Goal: Book appointment/travel/reservation

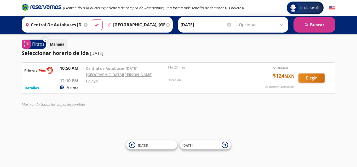
click at [35, 88] on div "Detalles Primera 10:50 AM Central de Autobuses [DATE][GEOGRAPHIC_DATA][PERSON_N…" at bounding box center [178, 78] width 313 height 32
click at [35, 85] on button "Detalles" at bounding box center [32, 87] width 14 height 5
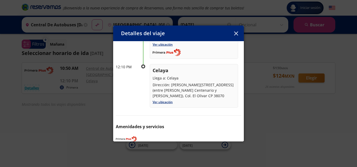
scroll to position [85, 0]
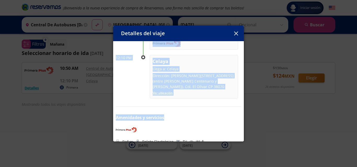
drag, startPoint x: 251, startPoint y: 109, endPoint x: 273, endPoint y: 36, distance: 76.5
click at [273, 36] on div "Detalles del viaje Salida: [DATE] 1 hr 20 mins llega: [DATE] Itinerario 10:50 A…" at bounding box center [178, 83] width 357 height 167
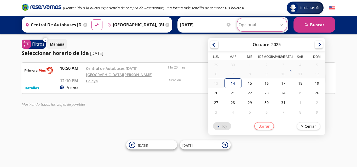
click at [267, 24] on input "Opcional" at bounding box center [261, 24] width 47 height 13
